Goal: Task Accomplishment & Management: Use online tool/utility

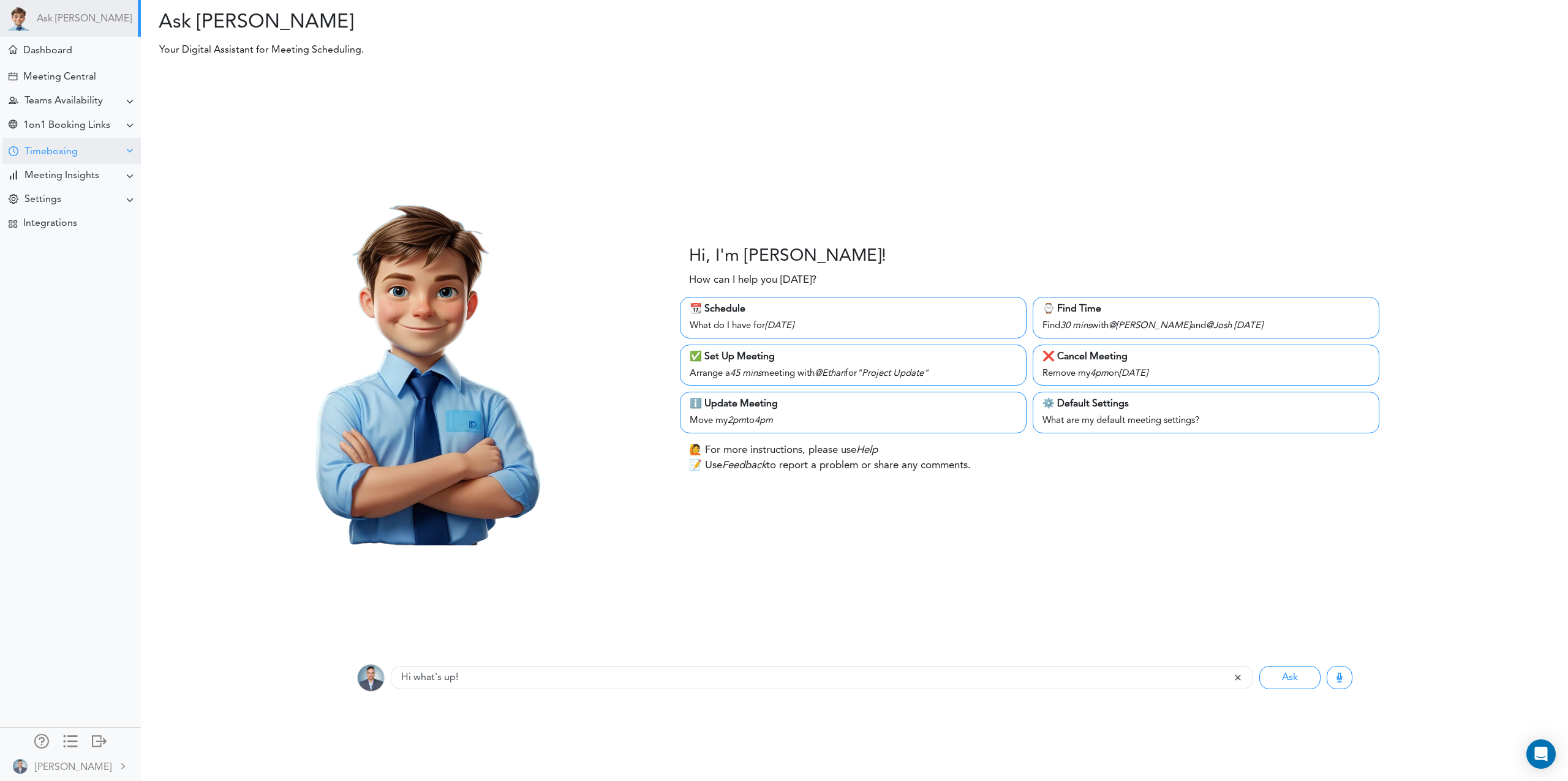
click at [31, 155] on div "Timeboxing" at bounding box center [50, 152] width 53 height 11
click at [70, 178] on div "Goals for [DATE]" at bounding box center [55, 174] width 66 height 6
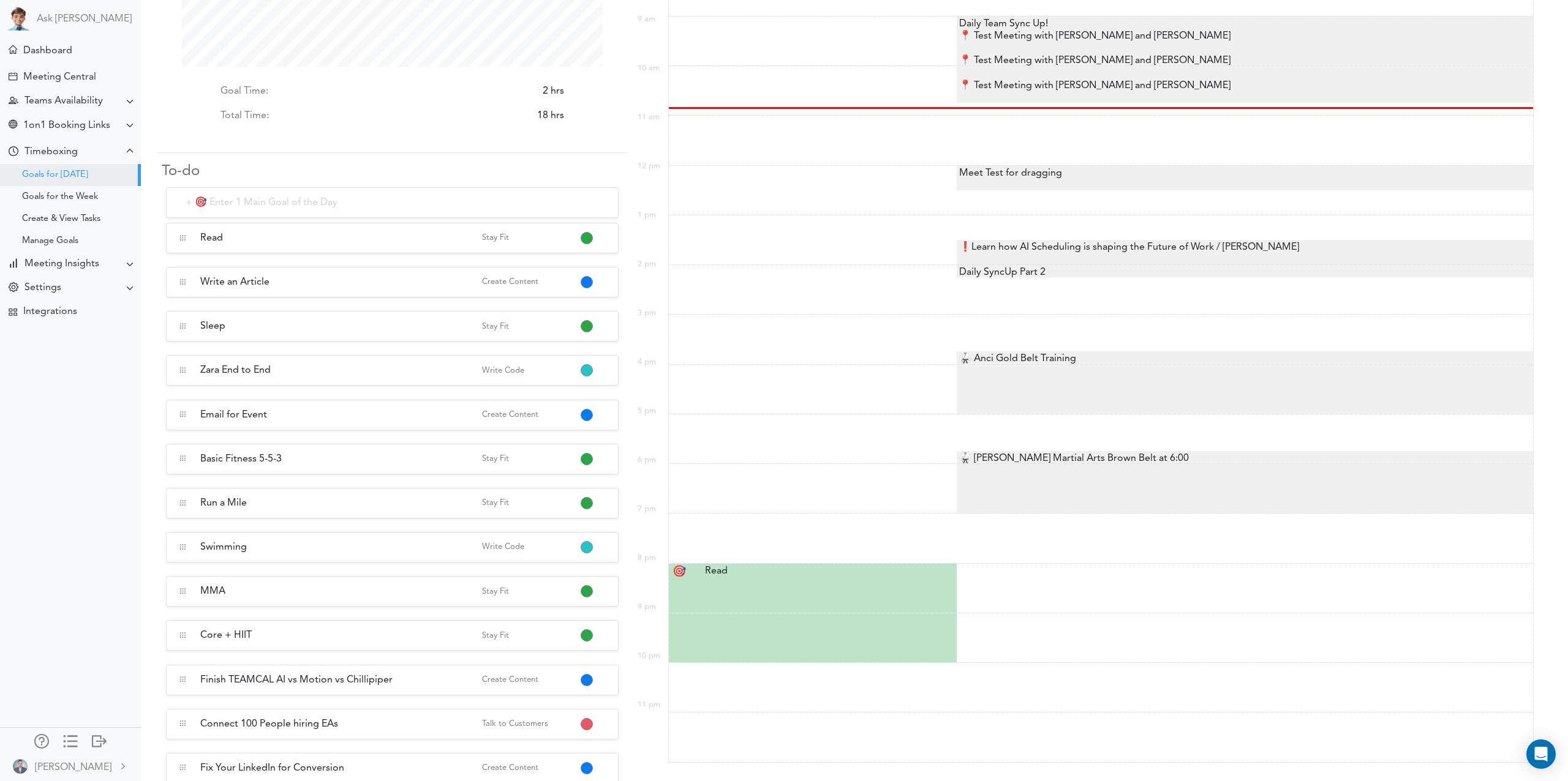
scroll to position [124, 0]
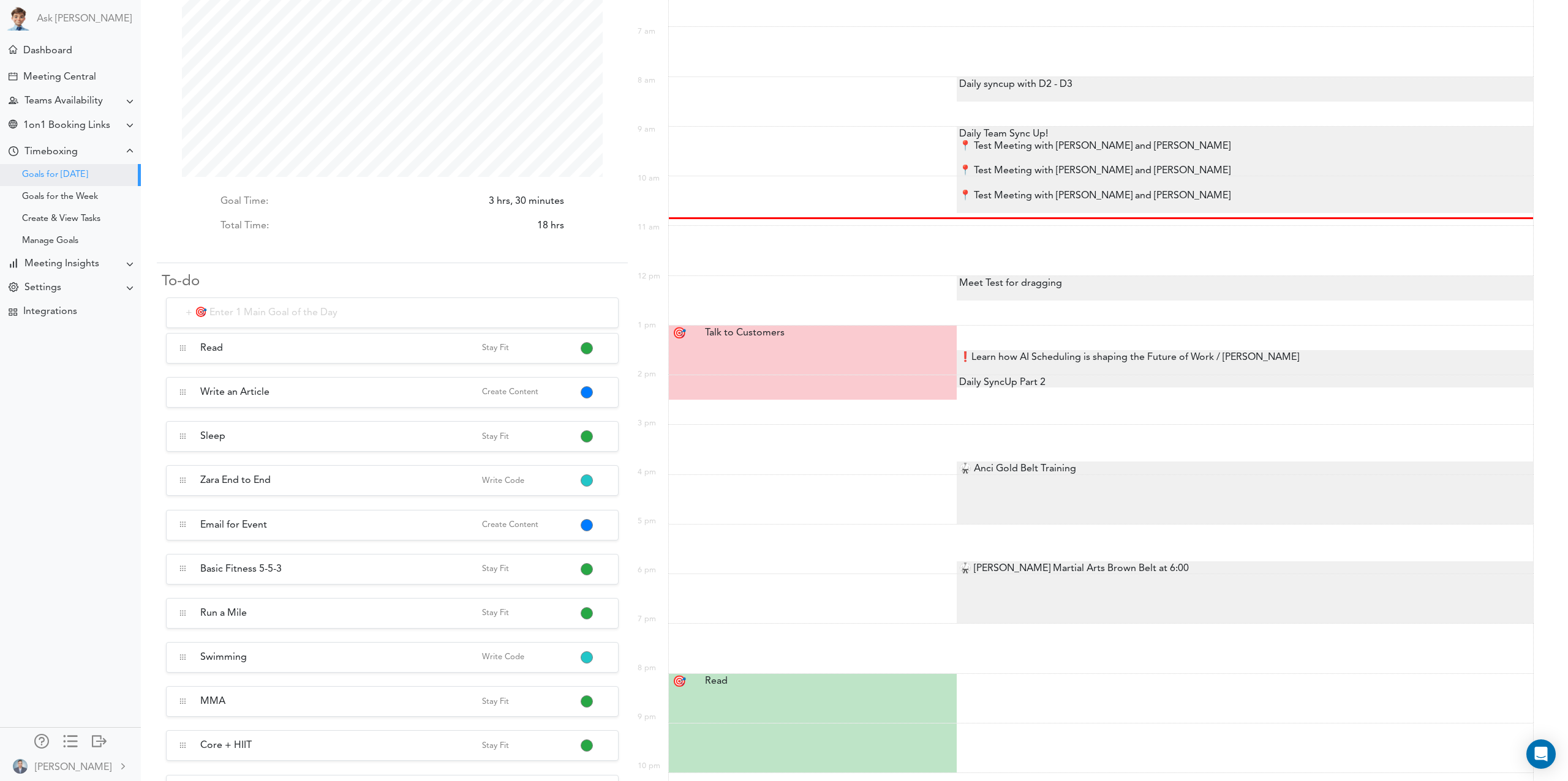
scroll to position [125, 0]
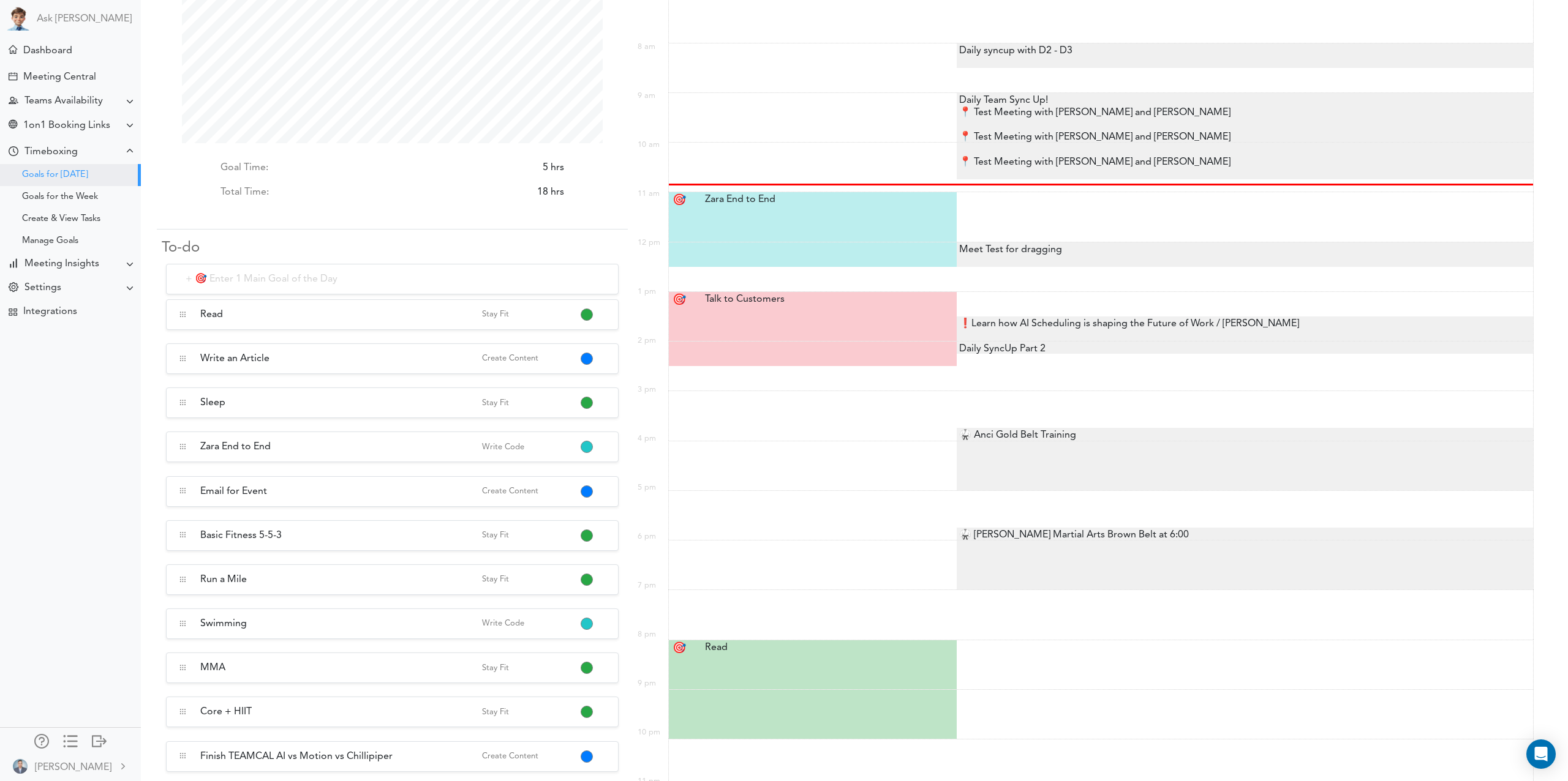
scroll to position [90, 0]
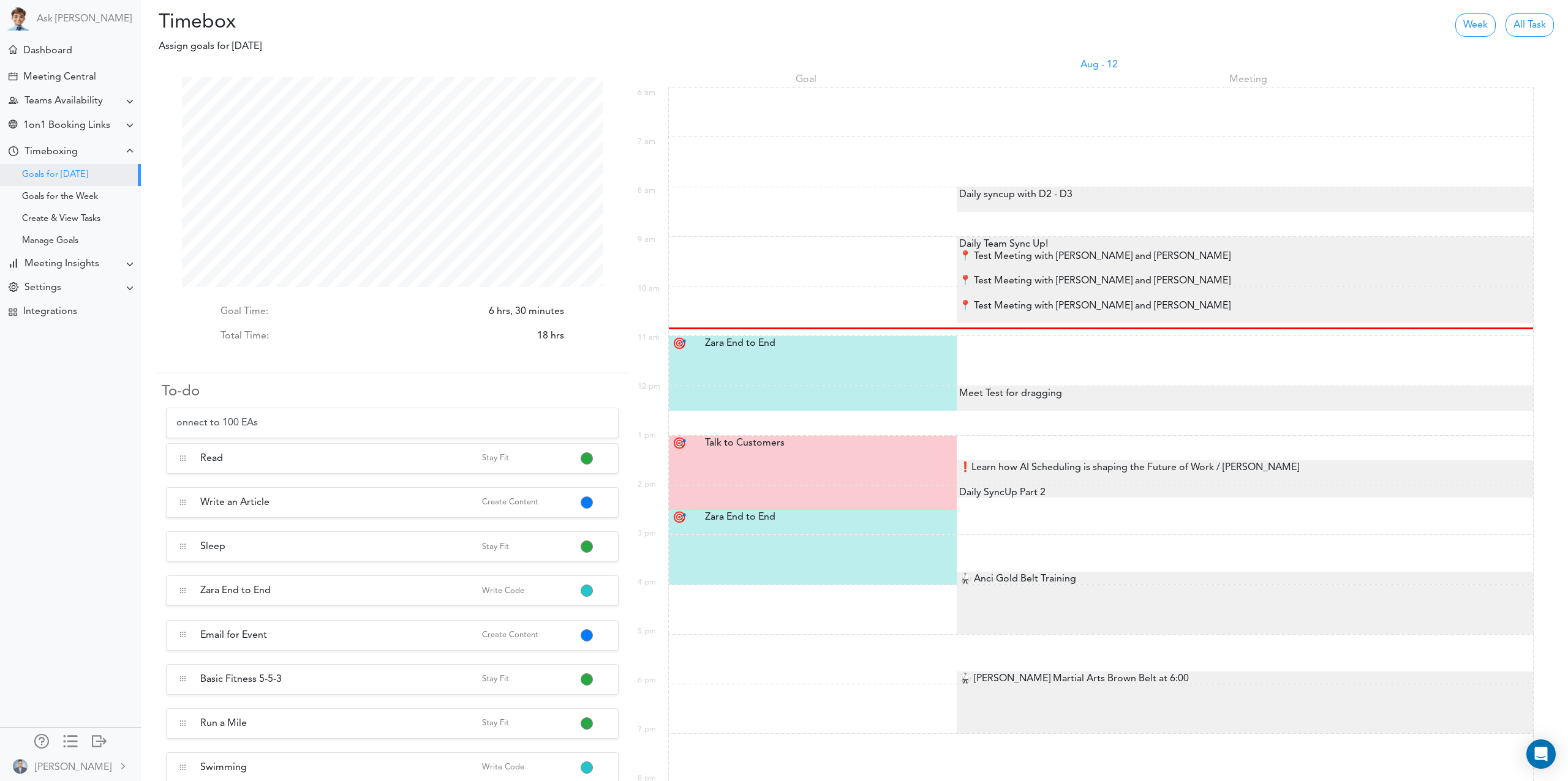
type input "Connect to 100 EAs"
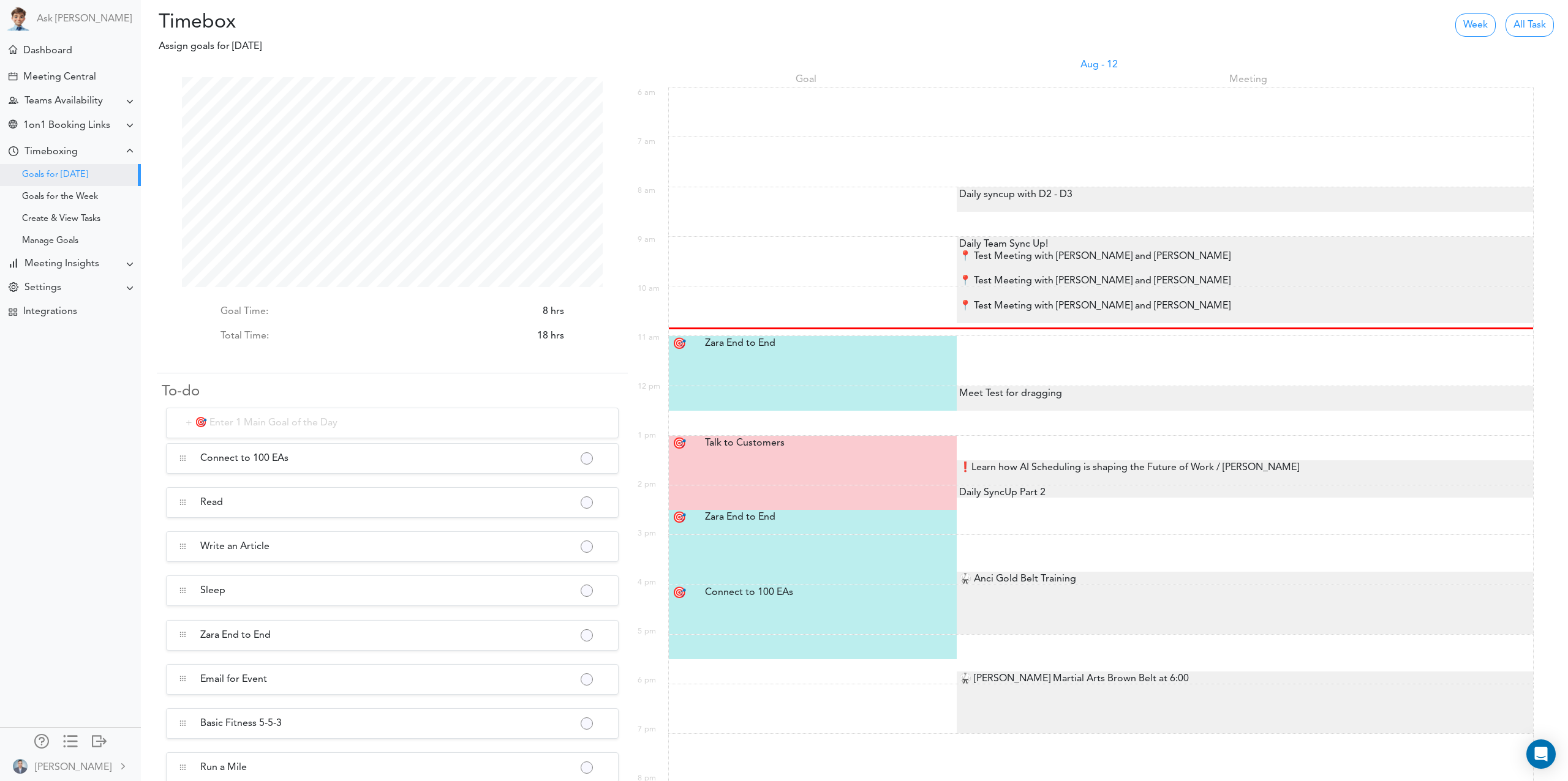
scroll to position [210, 421]
click at [824, 605] on div at bounding box center [813, 602] width 238 height 4
click at [727, 596] on div "Connect to 100 EAs Connect to 100 EAs" at bounding box center [813, 592] width 237 height 15
type input "Connect to 100 EAs"
select select "4:00 pm"
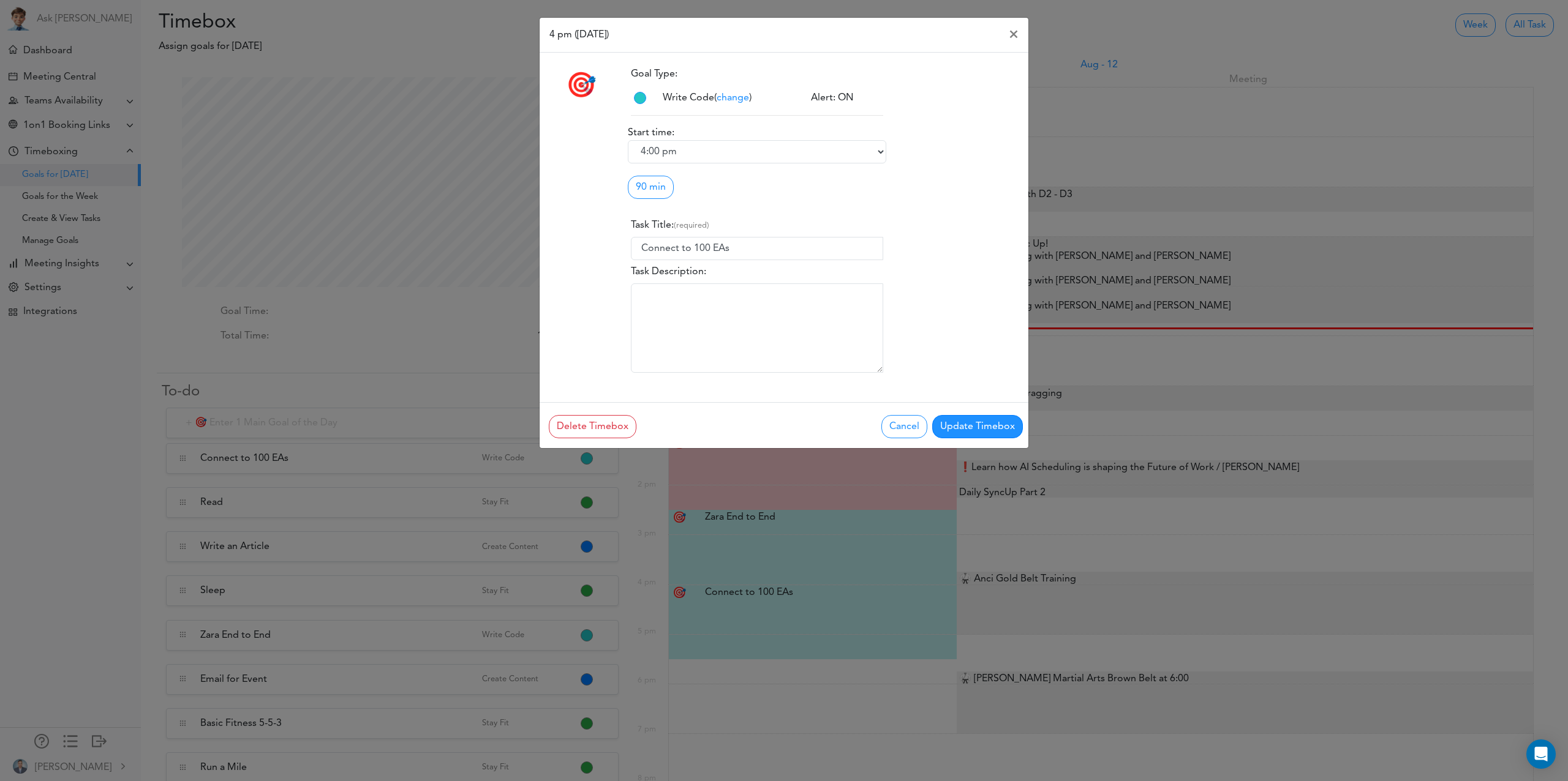
click at [740, 95] on span "change" at bounding box center [732, 97] width 32 height 10
click at [728, 146] on li "Talk to Cus." at bounding box center [707, 140] width 76 height 15
type input "Talk to Customers"
type textarea "Talk to existing and potential customers"
click at [987, 432] on button "Update Timebox" at bounding box center [977, 426] width 90 height 23
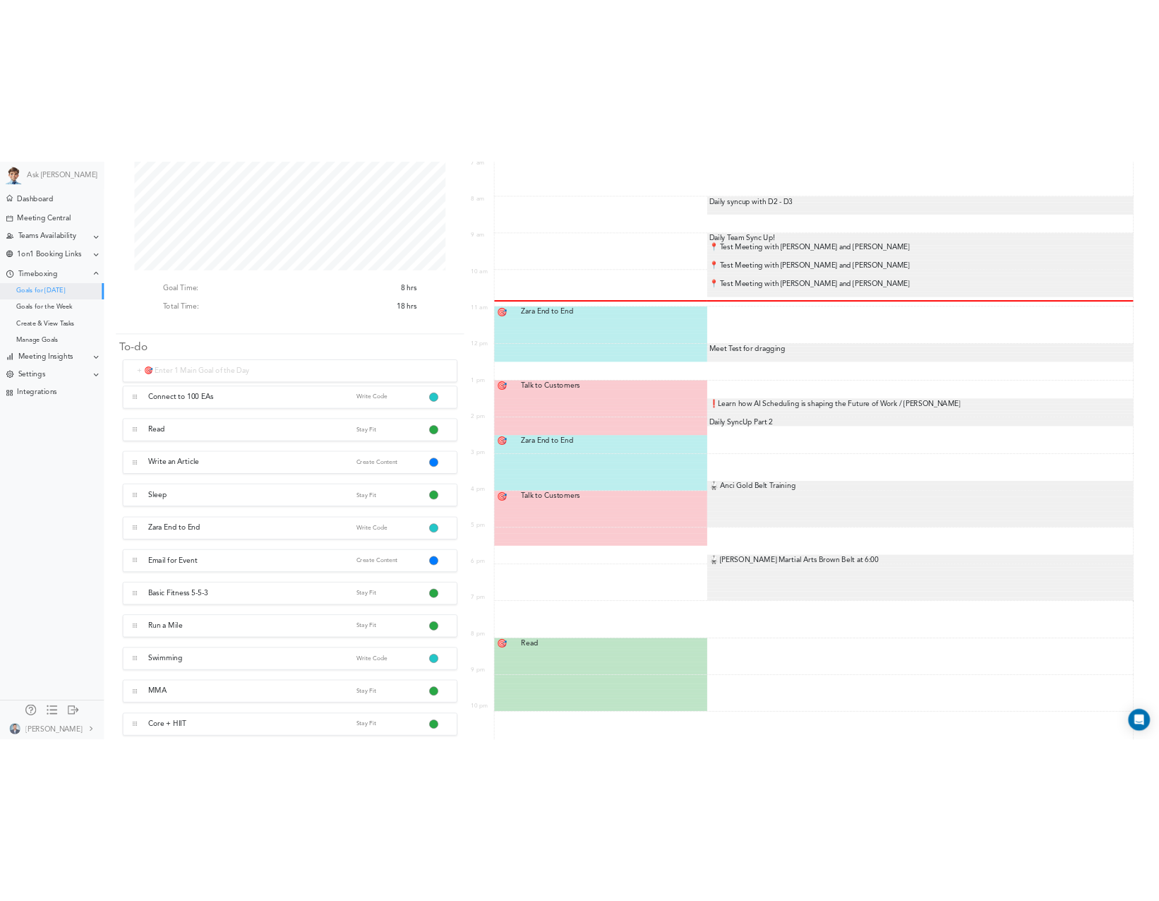
scroll to position [163, 0]
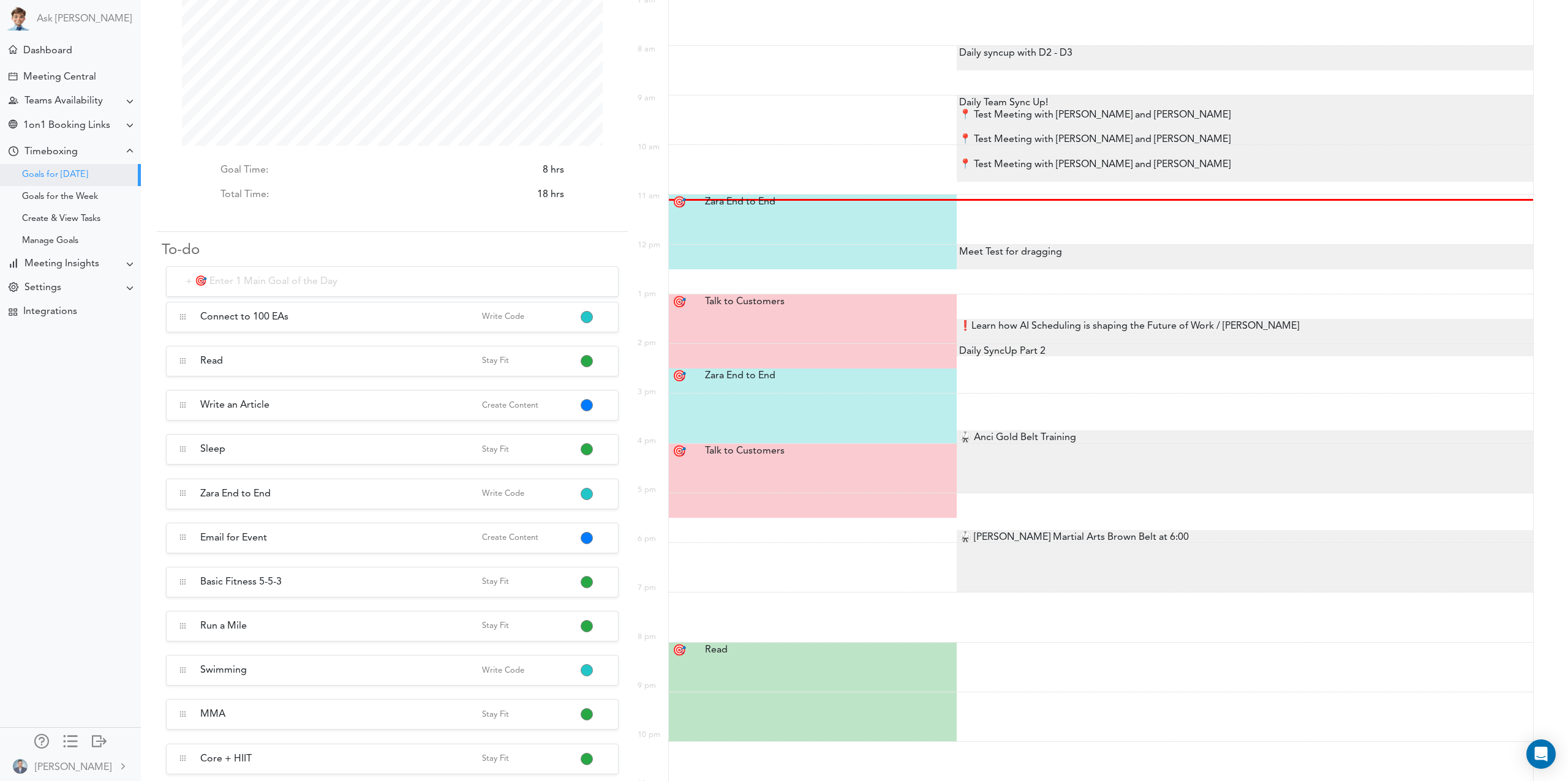
drag, startPoint x: 181, startPoint y: 663, endPoint x: 1476, endPoint y: 10, distance: 1450.3
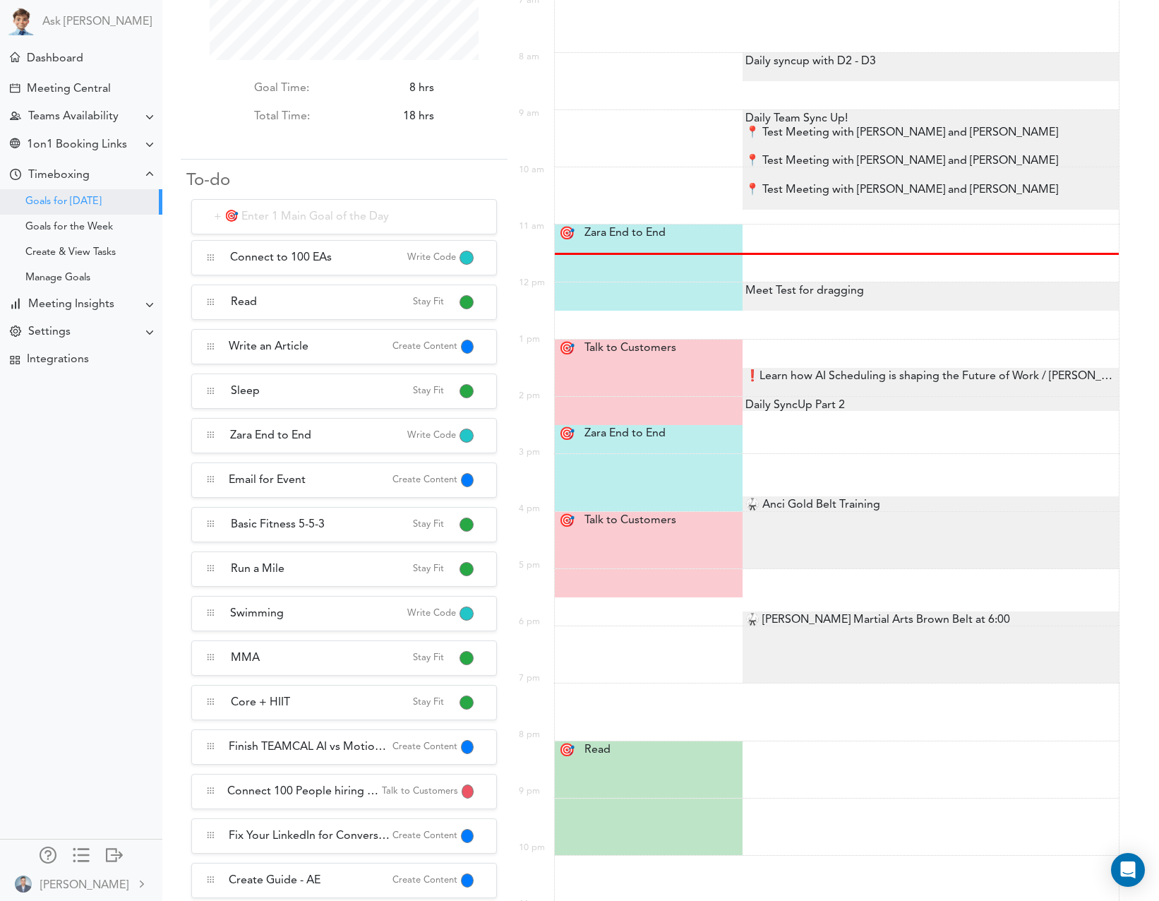
scroll to position [705943, 705809]
